Goal: Information Seeking & Learning: Find specific fact

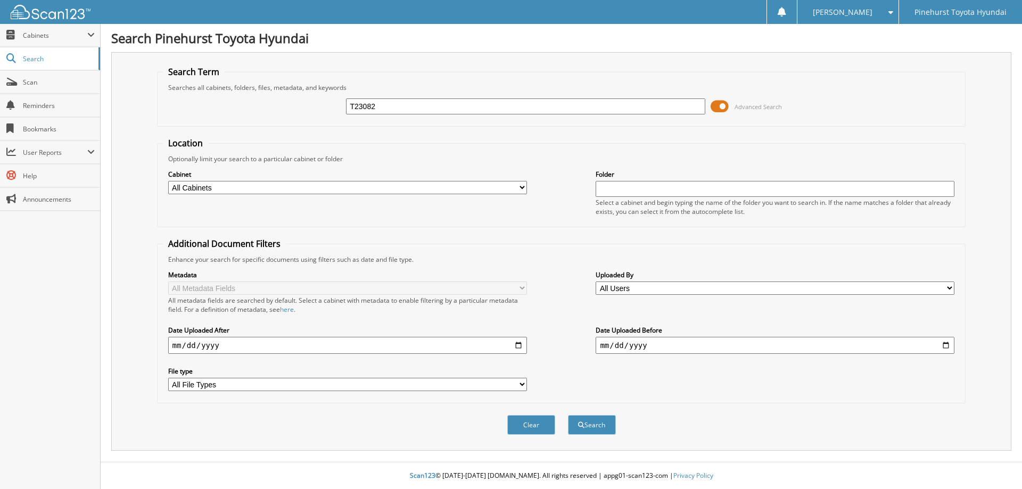
type input "T23082"
click at [568, 415] on button "Search" at bounding box center [592, 425] width 48 height 20
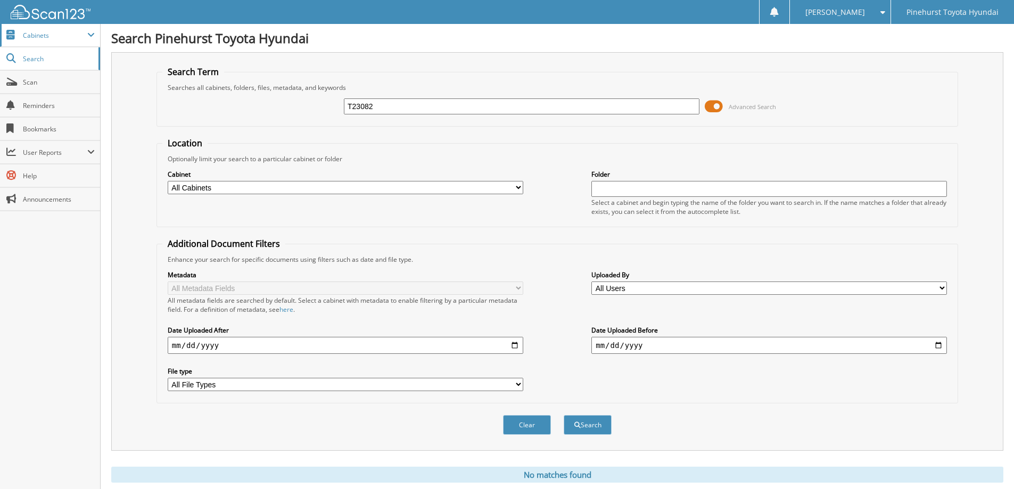
click at [44, 35] on span "Cabinets" at bounding box center [55, 35] width 64 height 9
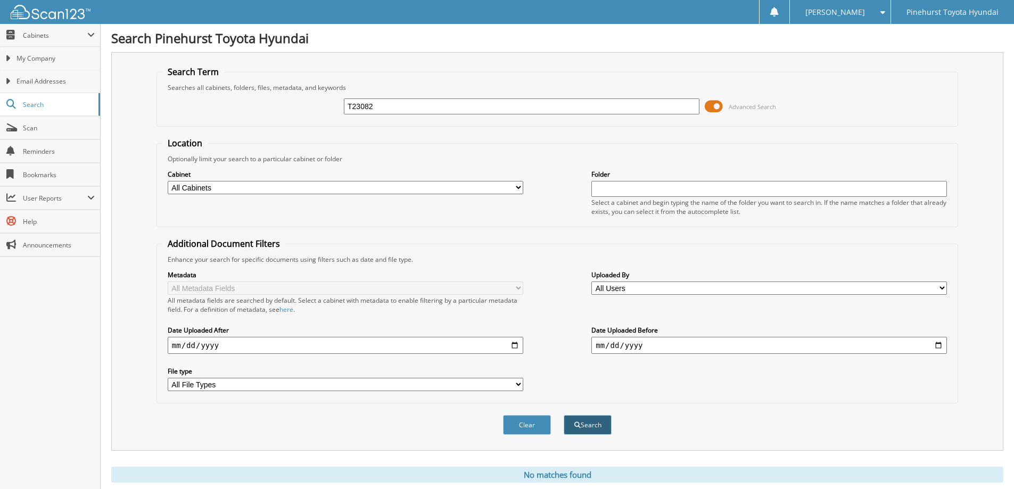
click at [589, 424] on button "Search" at bounding box center [588, 425] width 48 height 20
drag, startPoint x: 372, startPoint y: 105, endPoint x: 311, endPoint y: 120, distance: 62.5
click at [311, 120] on div "T23082 Advanced Search" at bounding box center [557, 106] width 790 height 29
click at [370, 109] on input "T23082" at bounding box center [522, 106] width 356 height 16
drag, startPoint x: 374, startPoint y: 108, endPoint x: 306, endPoint y: 109, distance: 67.6
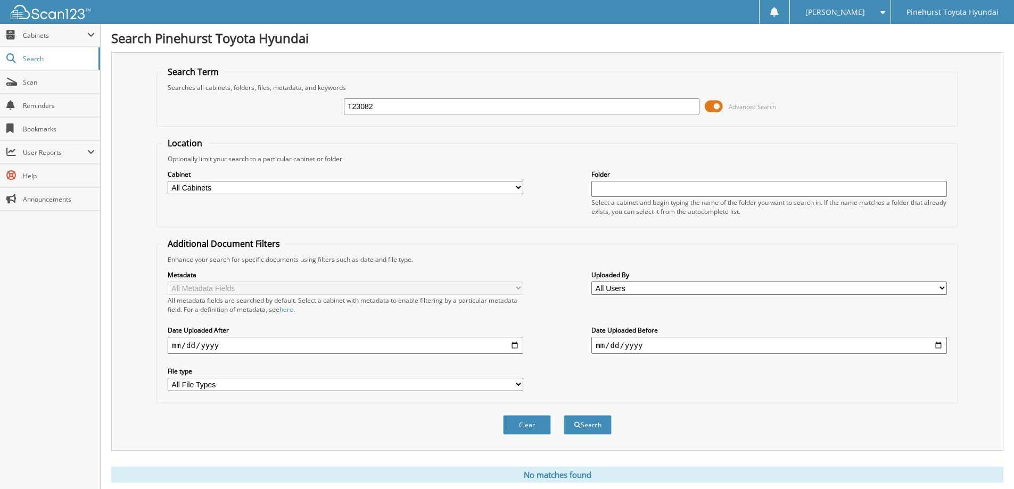
click at [302, 110] on div "T23082 Advanced Search" at bounding box center [557, 106] width 790 height 29
click at [63, 36] on span "Cabinets" at bounding box center [55, 35] width 64 height 9
click at [26, 102] on span "Search" at bounding box center [58, 104] width 70 height 9
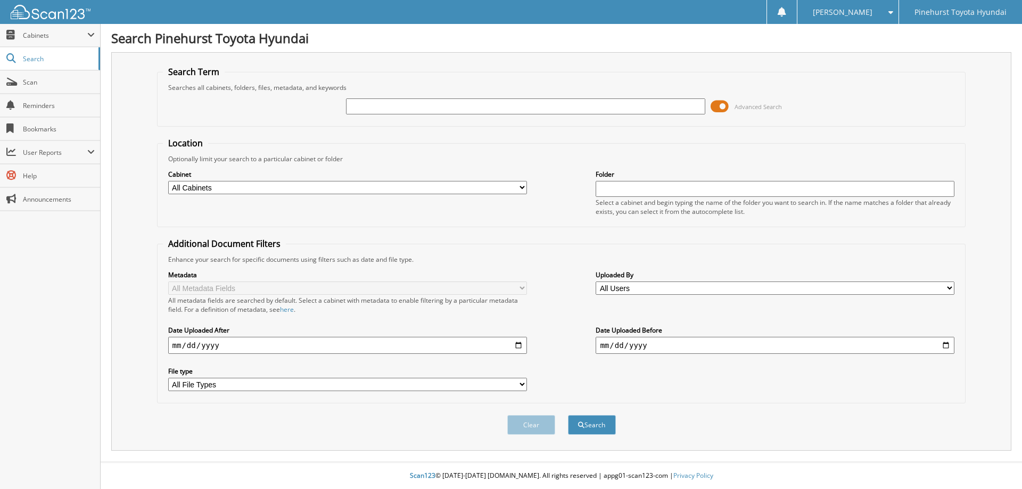
click at [381, 105] on input "text" at bounding box center [525, 106] width 359 height 16
type input "Y"
type input "T22726"
click at [568, 415] on button "Search" at bounding box center [592, 425] width 48 height 20
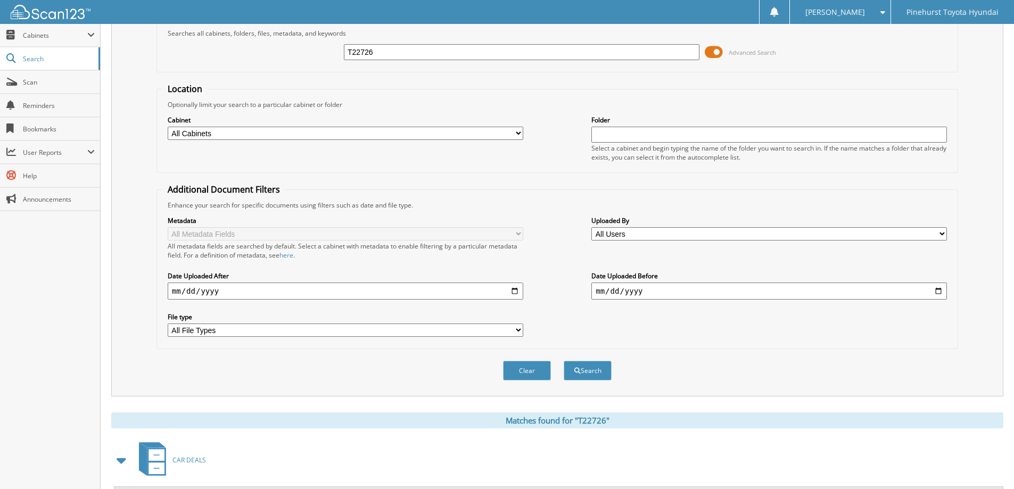
scroll to position [147, 0]
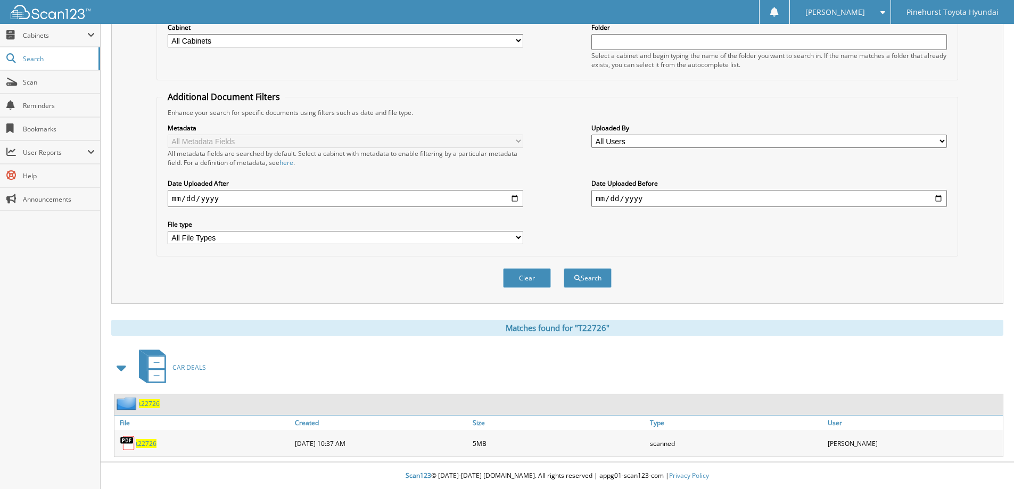
click at [144, 442] on span "t22726" at bounding box center [146, 443] width 21 height 9
